Goal: Transaction & Acquisition: Download file/media

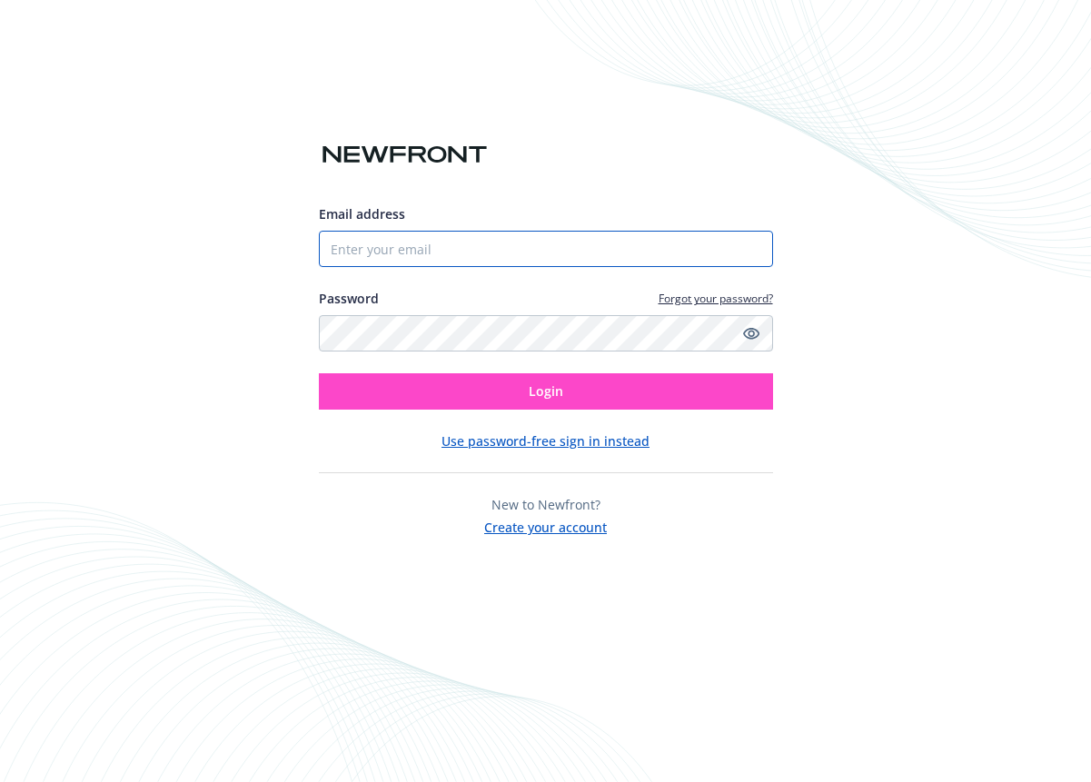
type input "[EMAIL_ADDRESS][DOMAIN_NAME]"
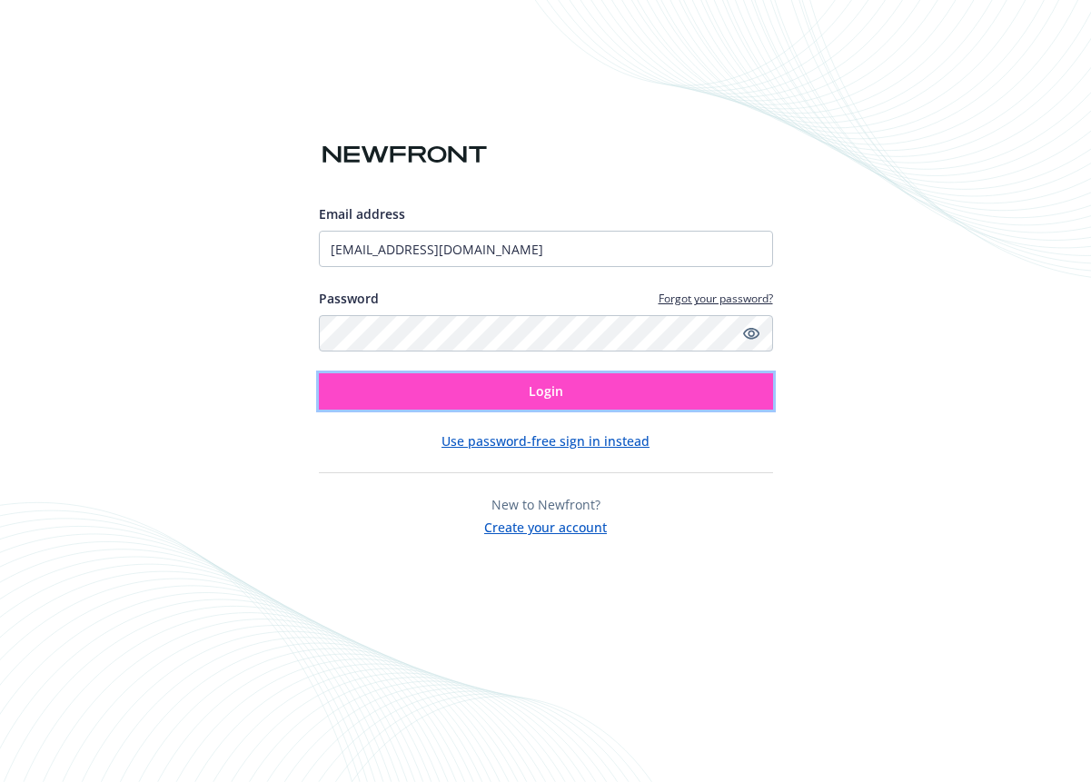
click at [533, 391] on span "Login" at bounding box center [546, 391] width 35 height 17
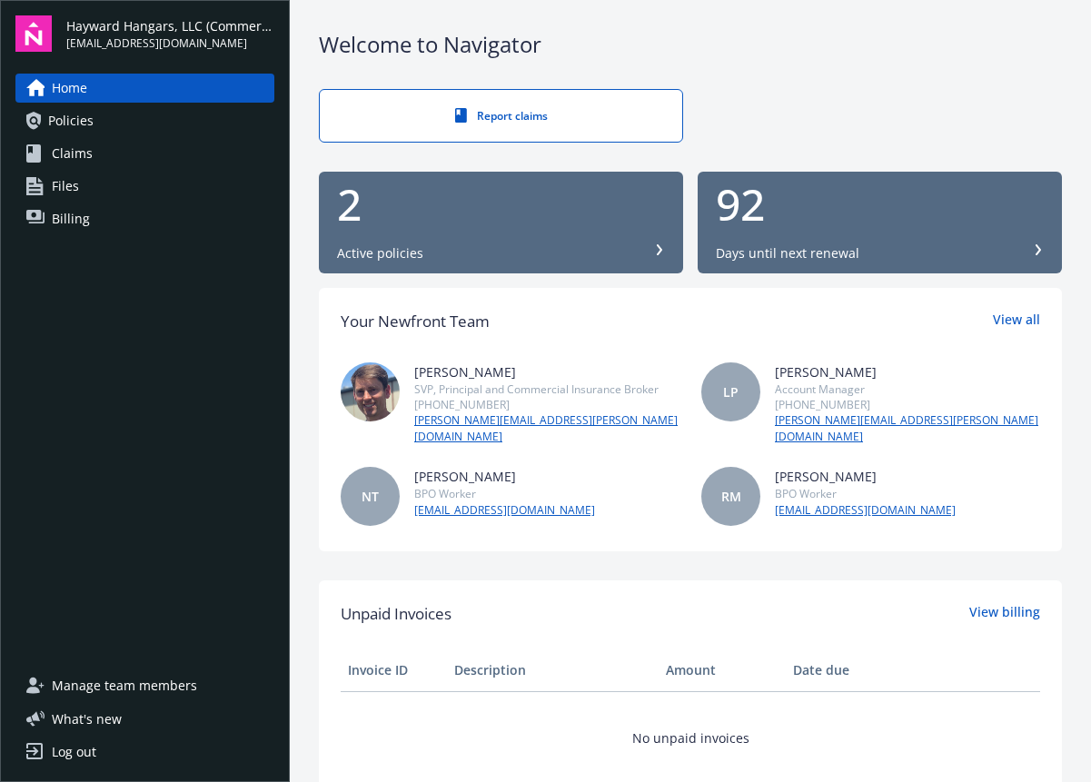
click at [474, 235] on div "2 Active policies" at bounding box center [501, 223] width 328 height 80
click at [73, 750] on div "Log out" at bounding box center [74, 752] width 45 height 29
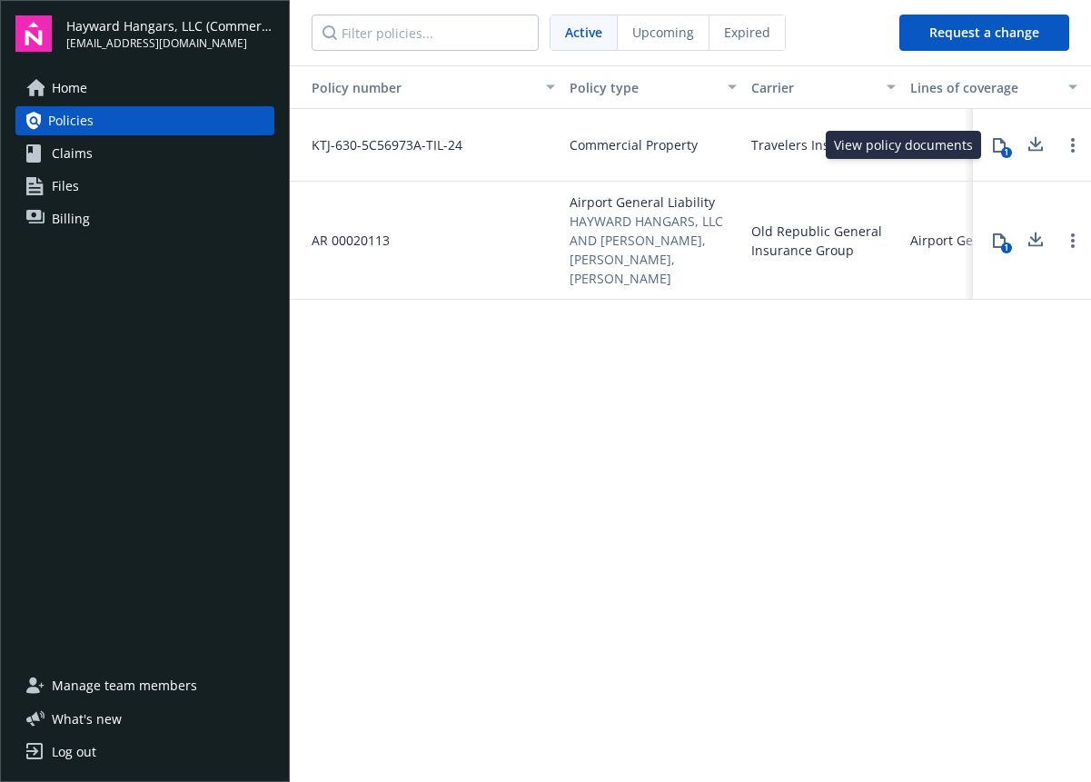
click at [994, 144] on icon at bounding box center [999, 145] width 13 height 15
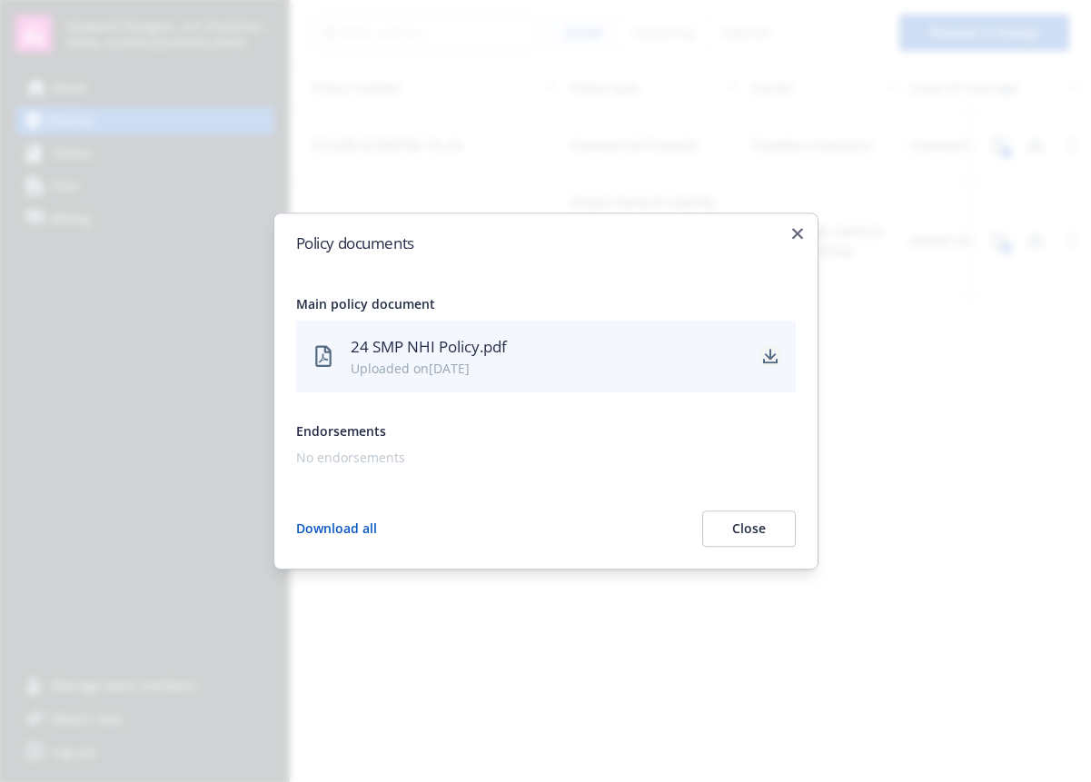
click at [769, 355] on icon "download" at bounding box center [770, 357] width 15 height 15
click at [795, 229] on icon "button" at bounding box center [797, 233] width 11 height 11
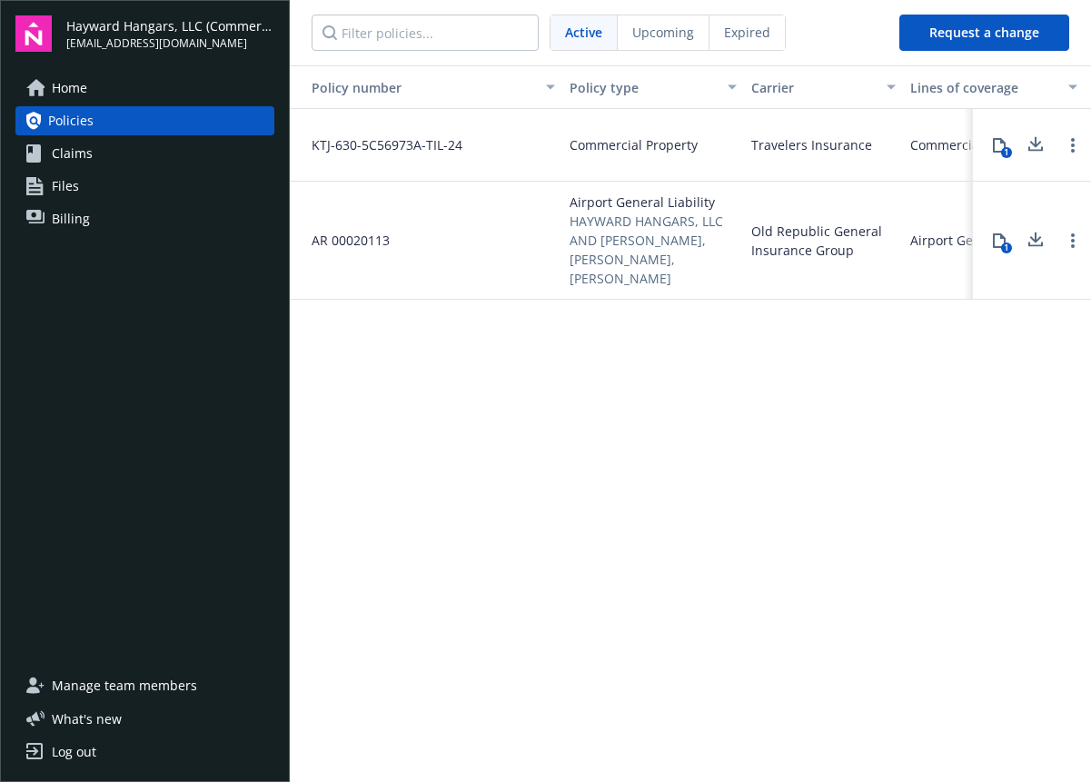
click at [88, 751] on div "Log out" at bounding box center [74, 752] width 45 height 29
